Goal: Information Seeking & Learning: Learn about a topic

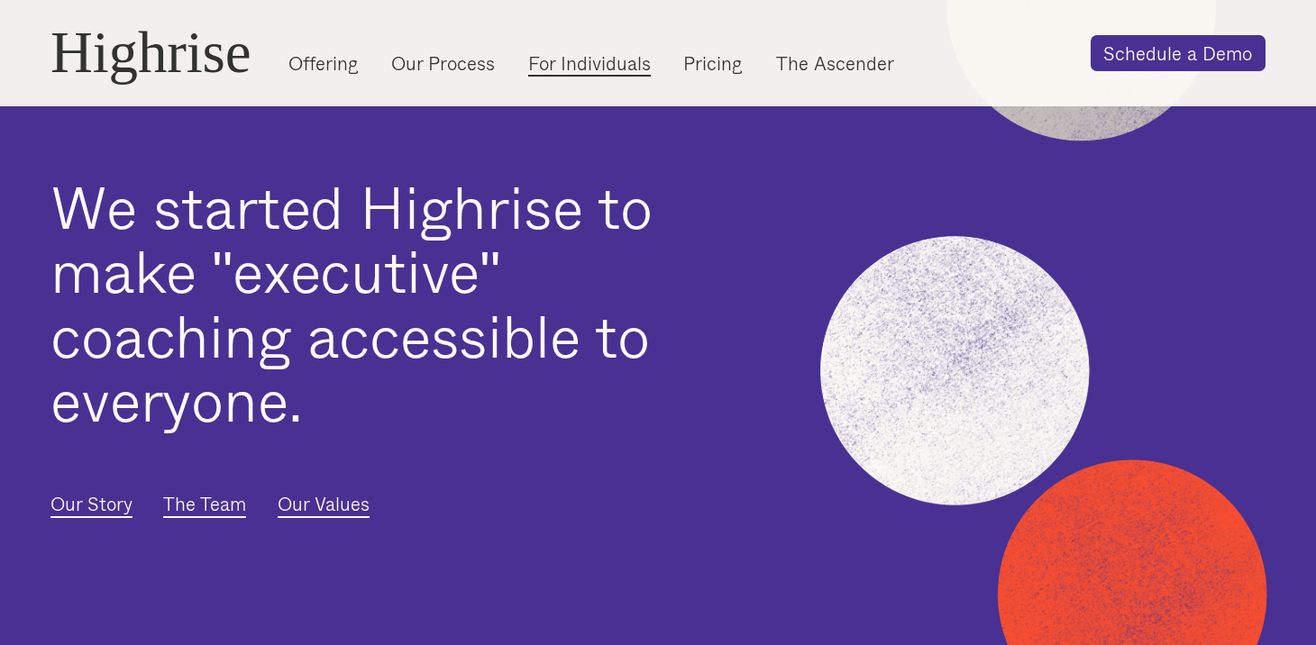
click at [558, 68] on link "For Individuals" at bounding box center [589, 63] width 123 height 26
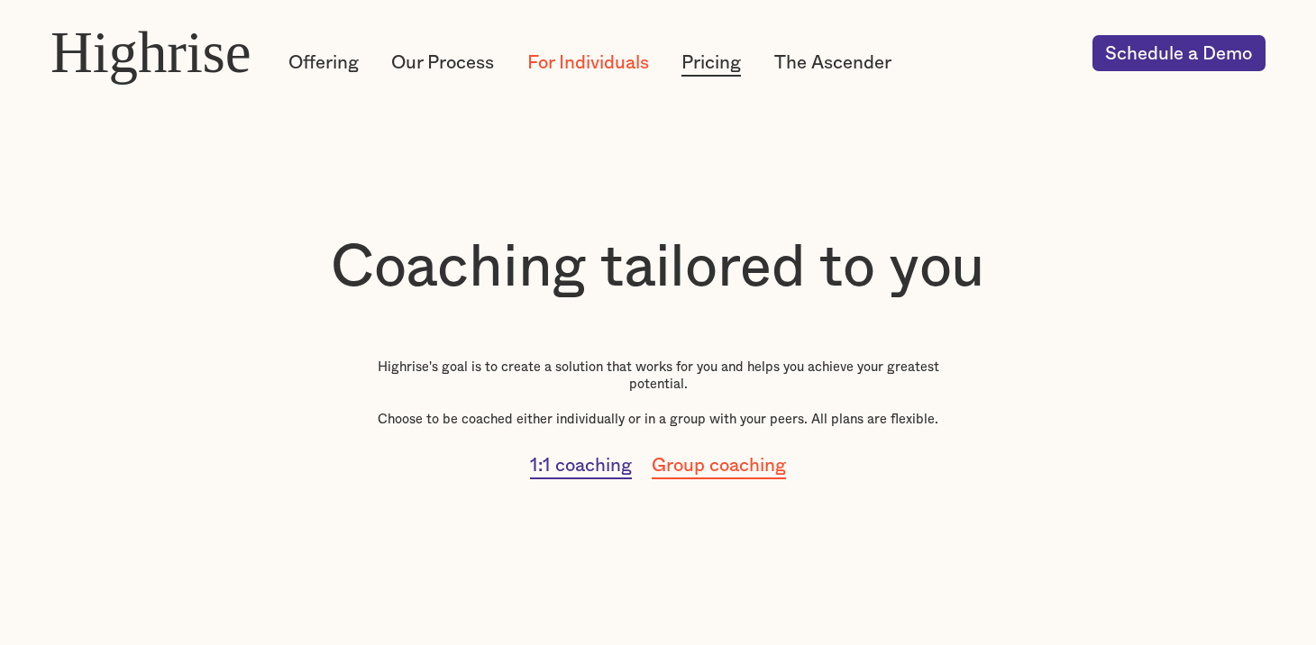
click at [721, 56] on link "Pricing" at bounding box center [710, 63] width 59 height 26
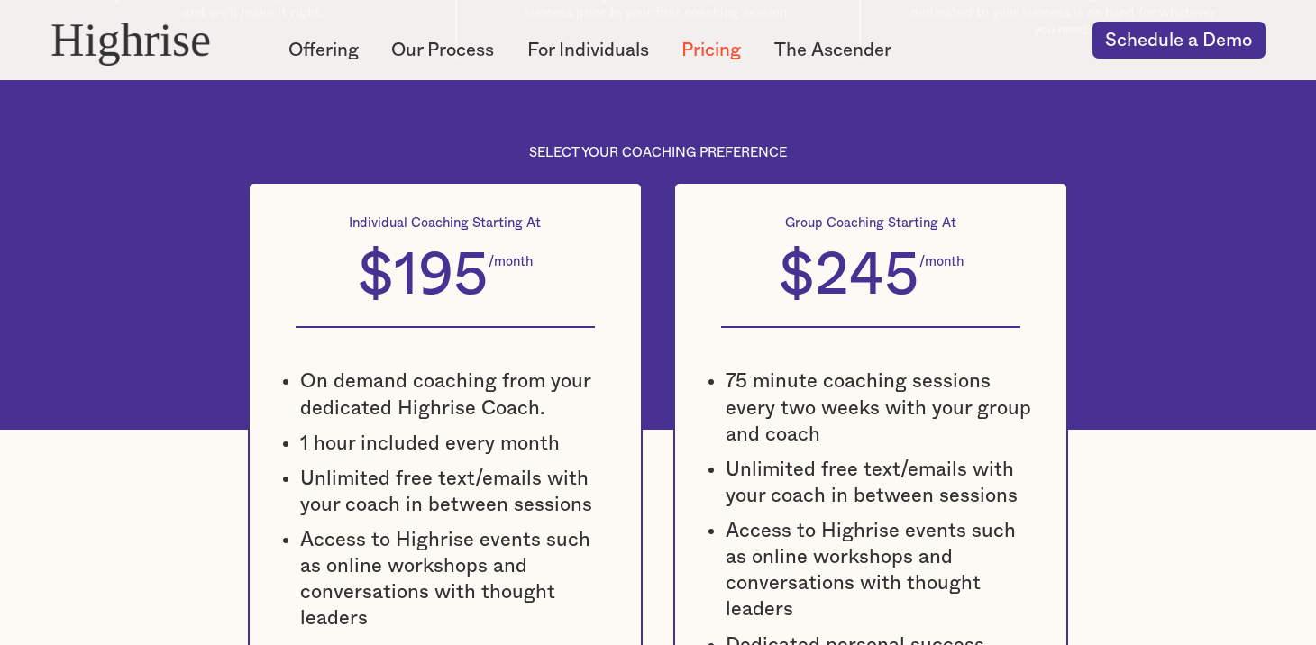
scroll to position [863, 0]
